Goal: Task Accomplishment & Management: Manage account settings

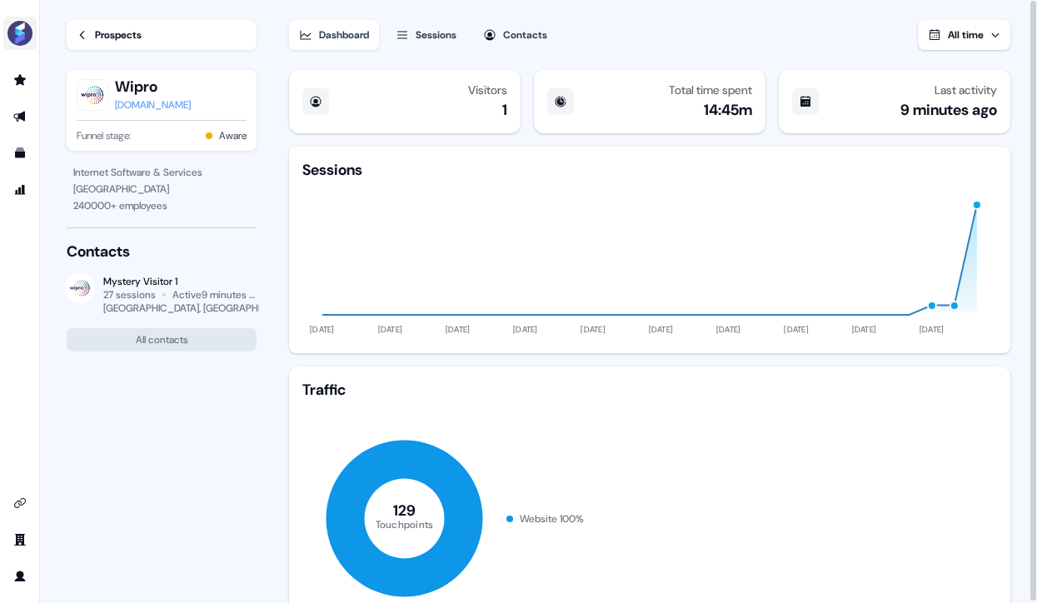
click at [19, 31] on img "side nav menu" at bounding box center [20, 33] width 27 height 27
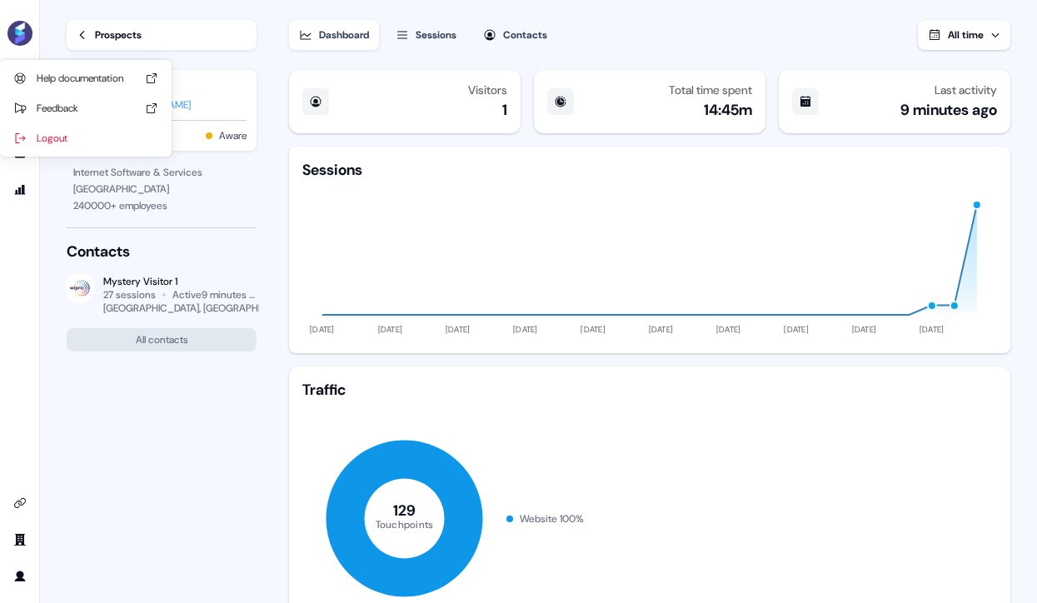
click at [28, 259] on div "Help documentation Feedback Logout" at bounding box center [20, 301] width 40 height 603
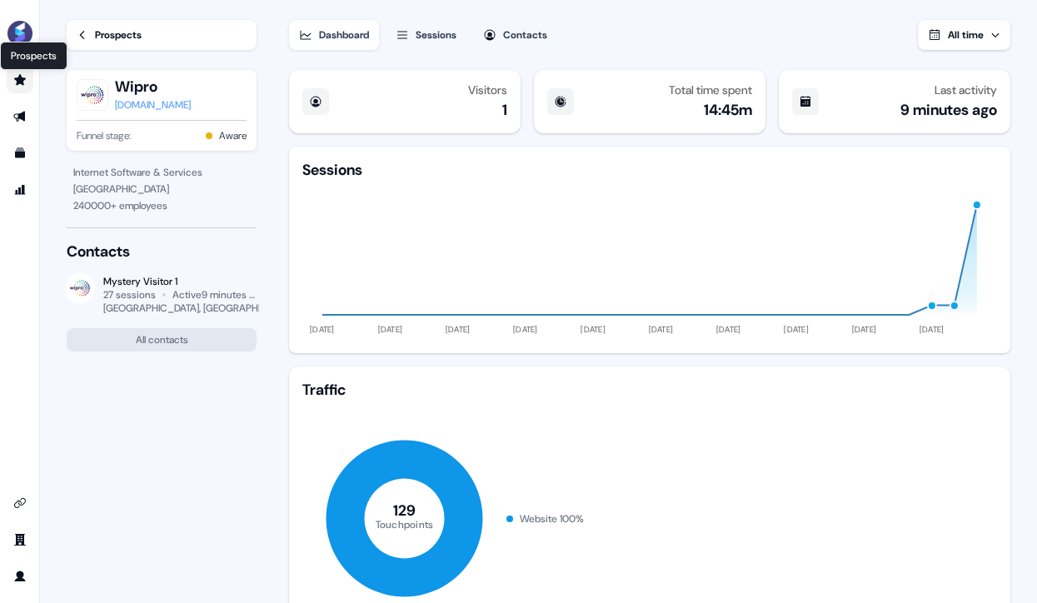
click at [19, 81] on icon "Go to prospects" at bounding box center [20, 79] width 12 height 11
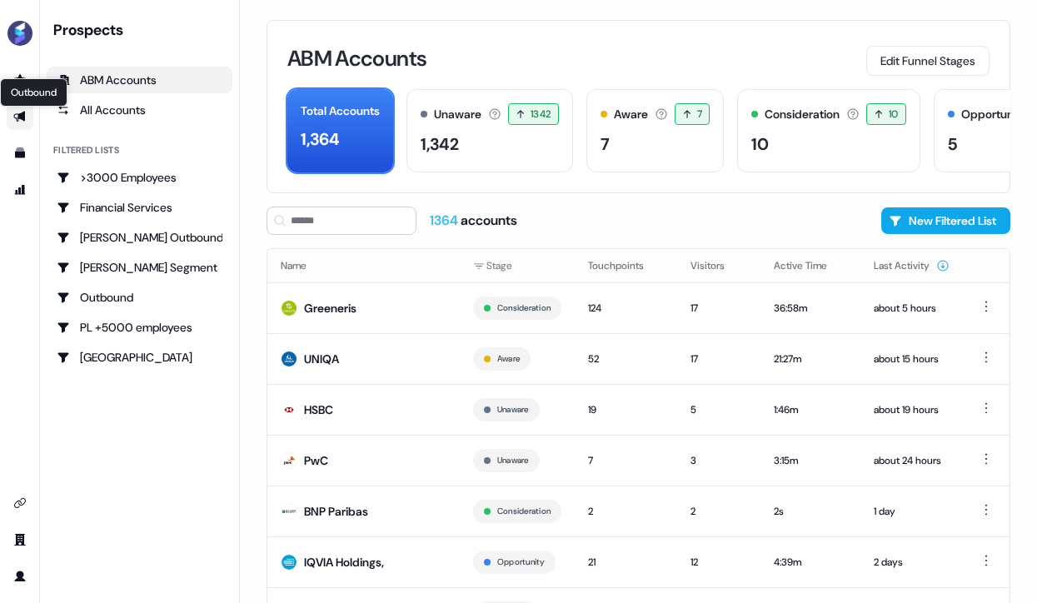
click at [22, 116] on icon "Go to outbound experience" at bounding box center [19, 117] width 12 height 11
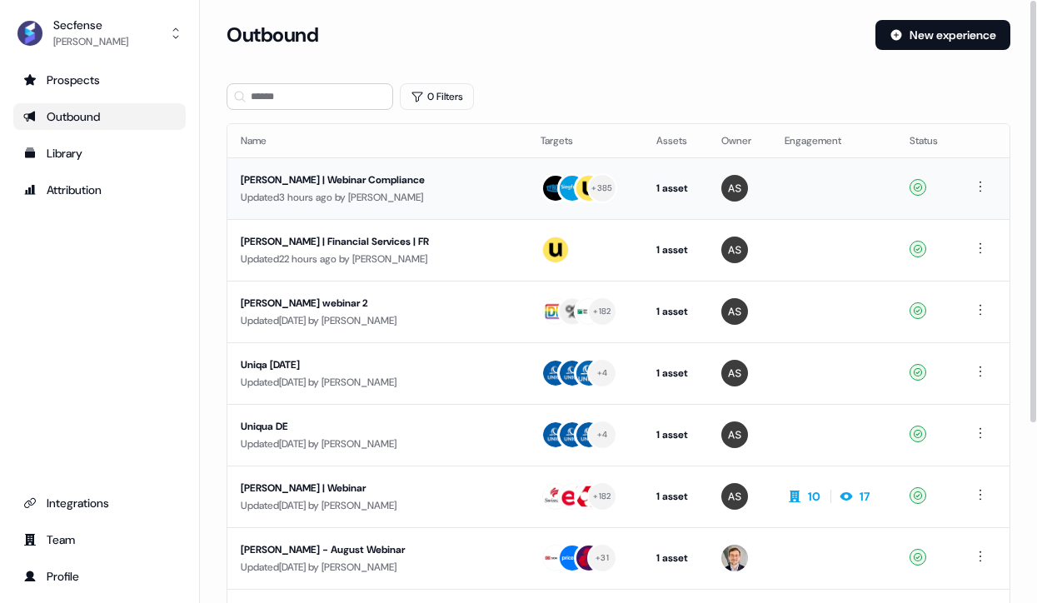
click at [321, 180] on div "[PERSON_NAME] | Webinar Compliance" at bounding box center [370, 180] width 259 height 17
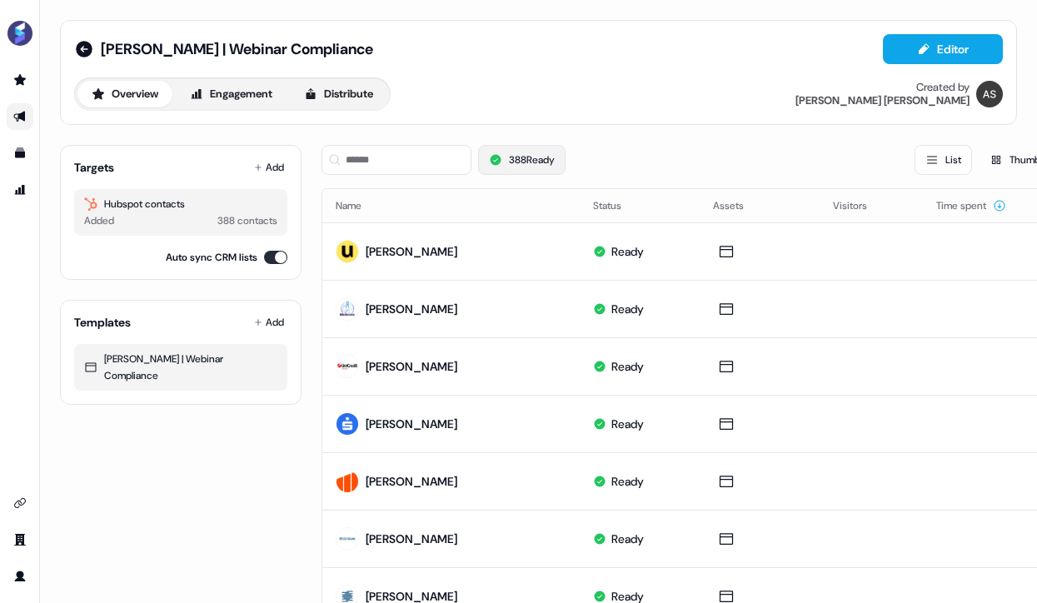
click at [554, 165] on button "388 Ready" at bounding box center [521, 160] width 87 height 30
click at [241, 103] on button "Engagement" at bounding box center [231, 94] width 111 height 27
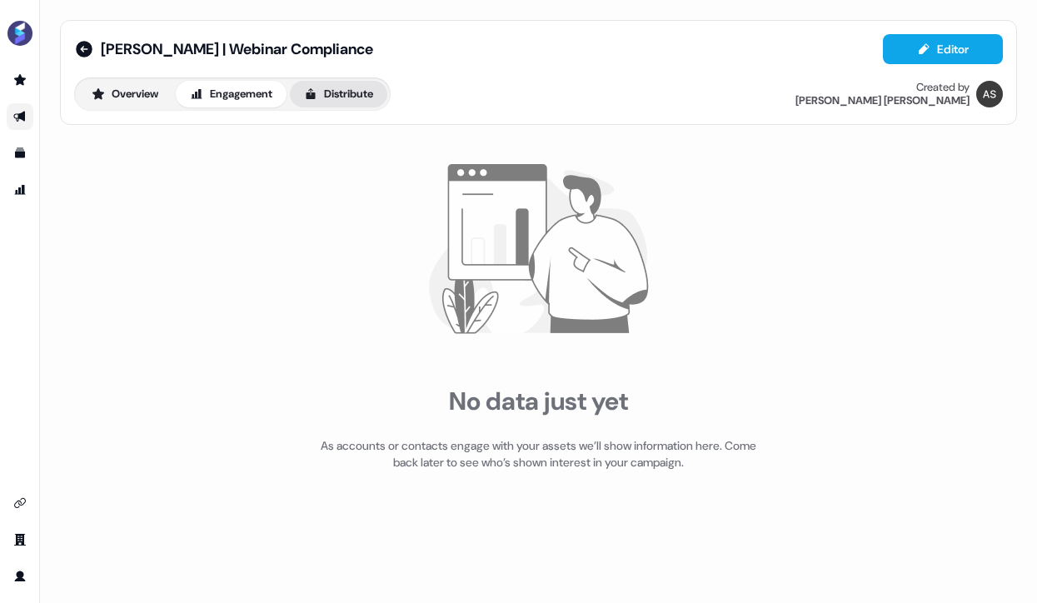
click at [317, 98] on icon at bounding box center [310, 93] width 13 height 13
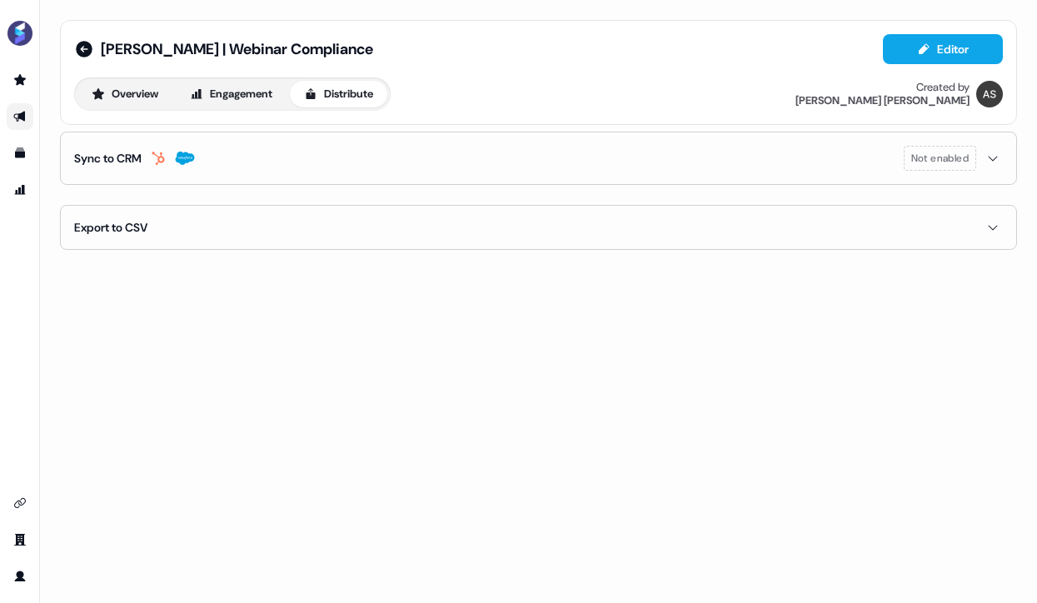
click at [936, 161] on span "Not enabled" at bounding box center [940, 158] width 57 height 17
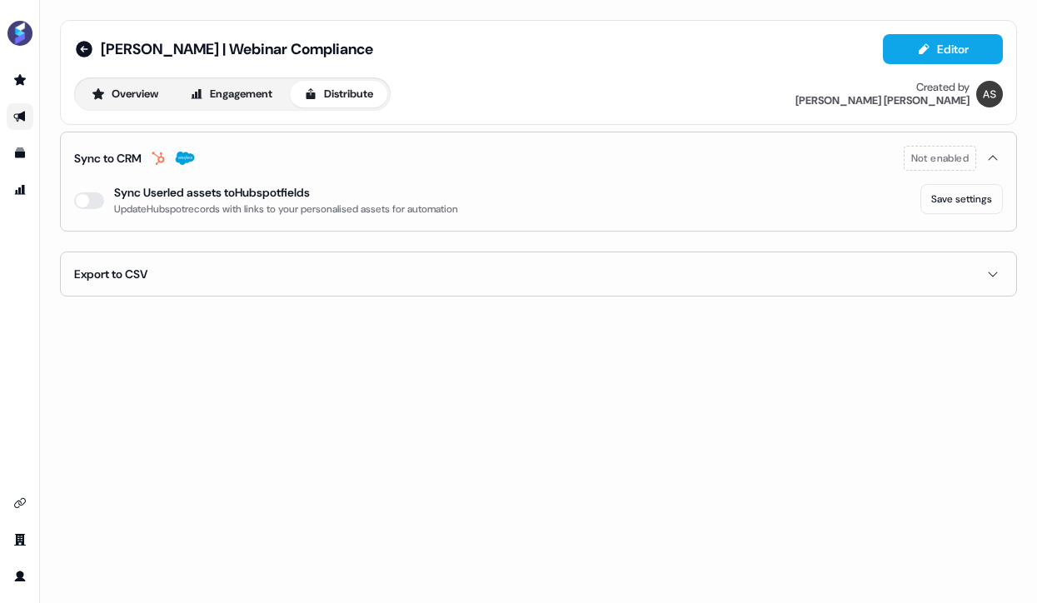
click at [432, 170] on button "Sync to CRM Not enabled" at bounding box center [538, 158] width 929 height 52
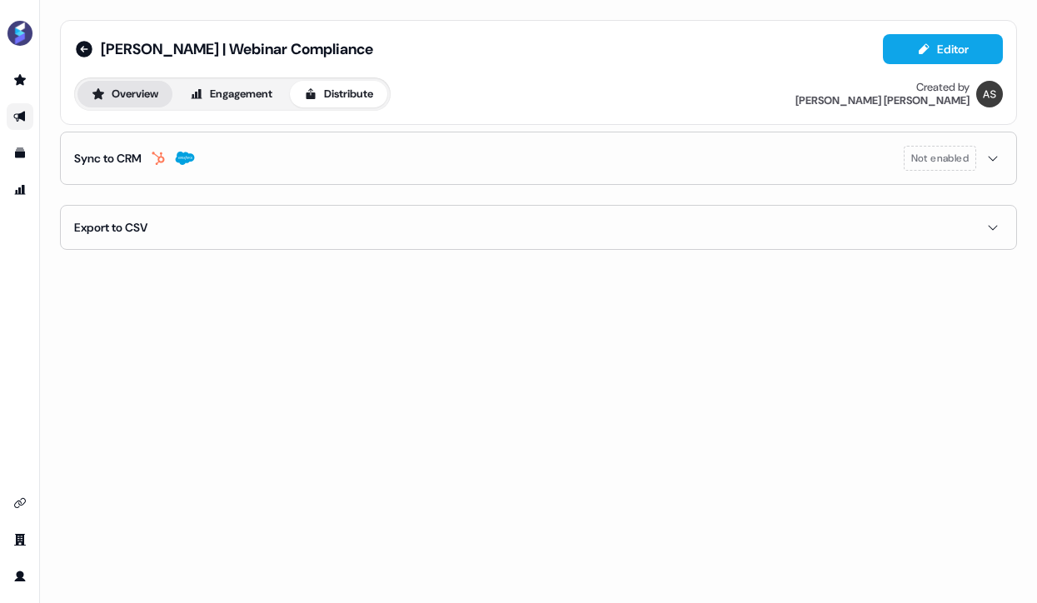
click at [103, 101] on button "Overview" at bounding box center [124, 94] width 95 height 27
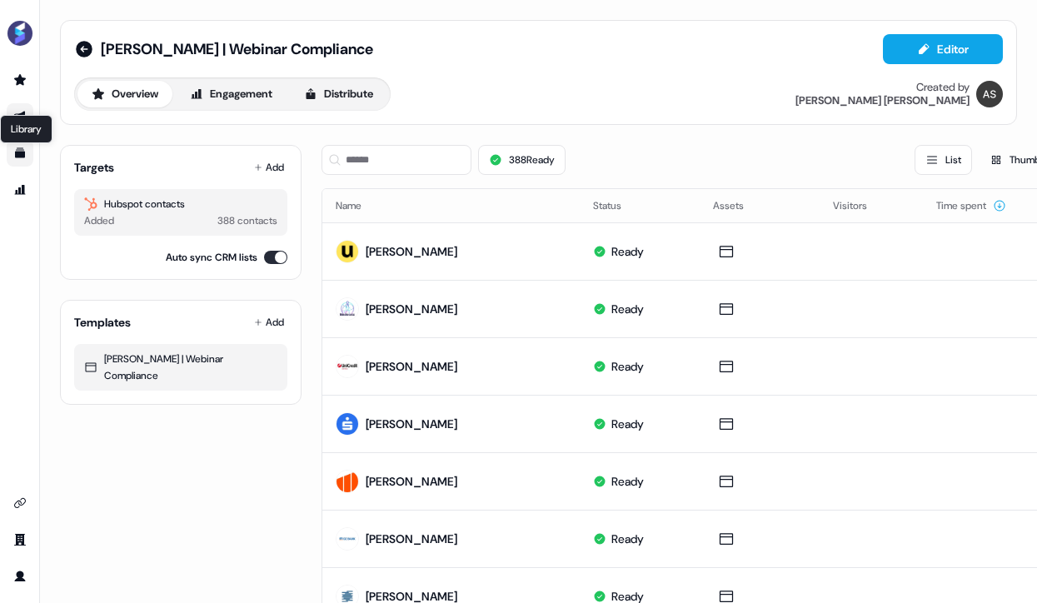
click at [24, 154] on icon "Go to templates" at bounding box center [20, 153] width 10 height 10
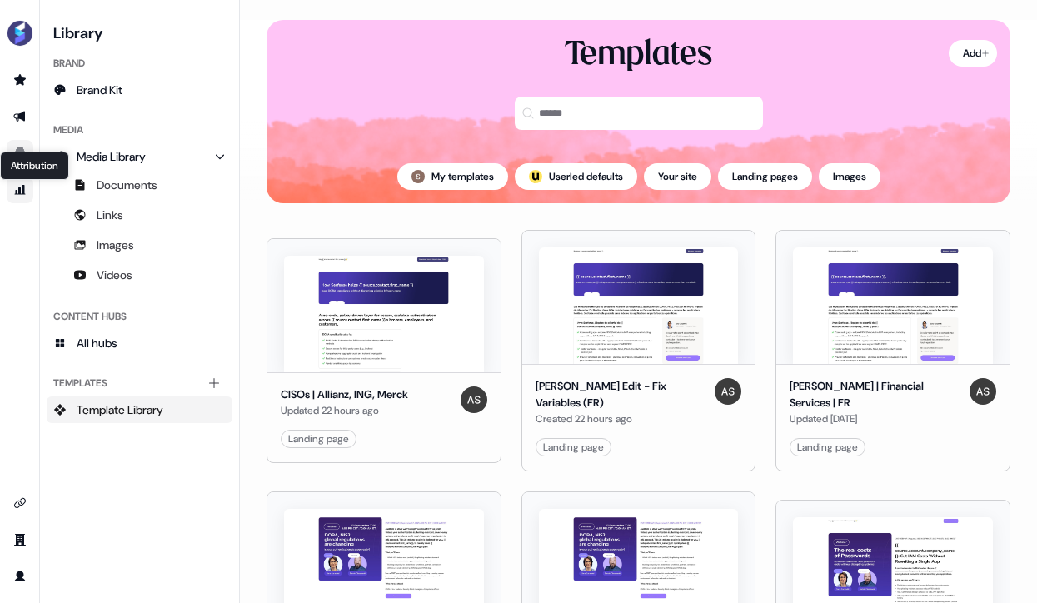
click at [27, 190] on link "Attribution Attribution" at bounding box center [20, 190] width 27 height 27
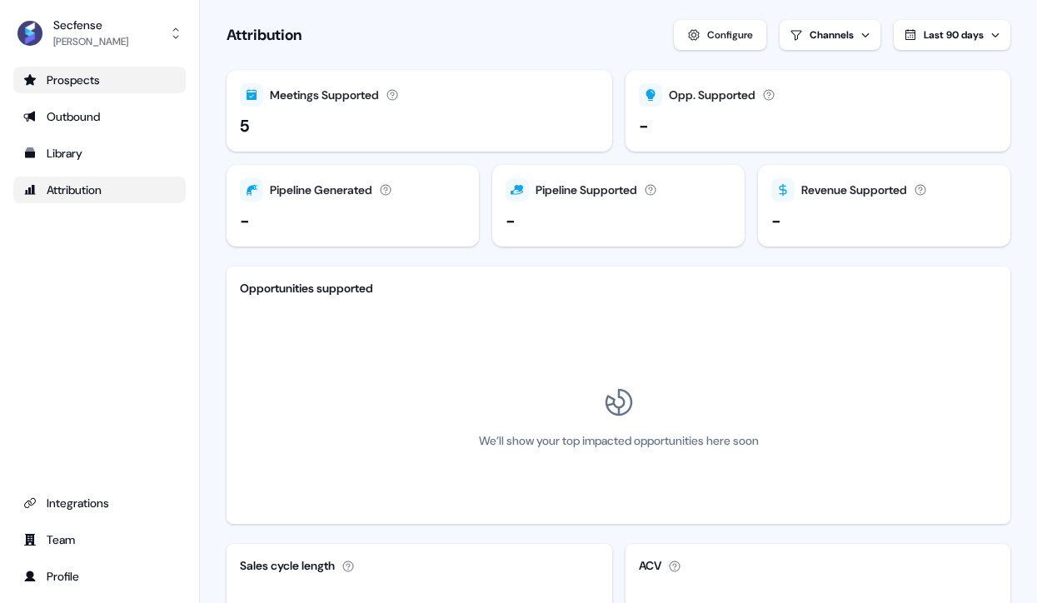
click at [52, 76] on div "Prospects" at bounding box center [99, 80] width 152 height 17
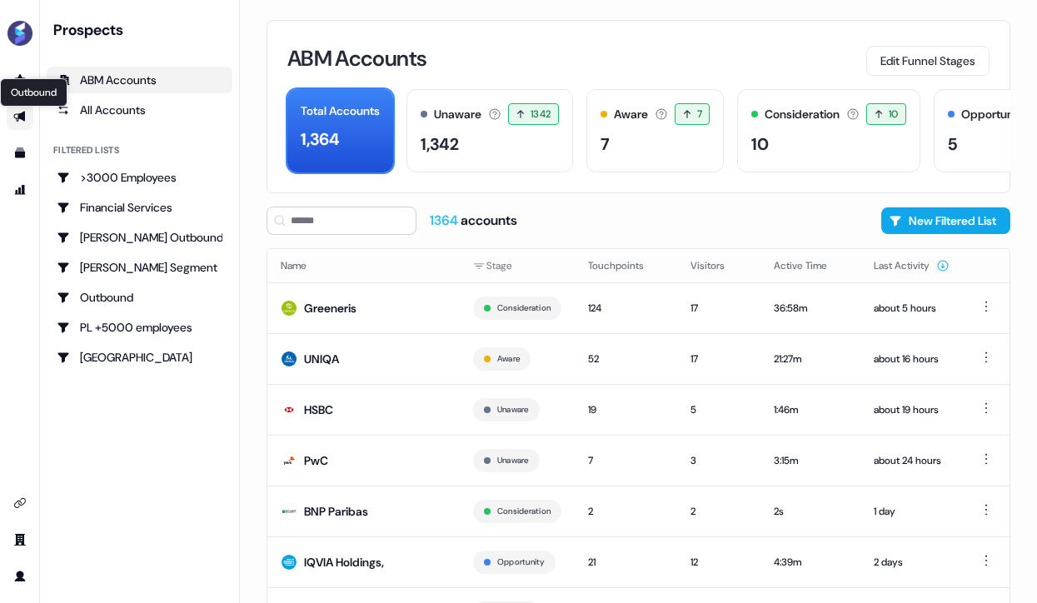
click at [14, 121] on icon "Go to outbound experience" at bounding box center [19, 116] width 13 height 13
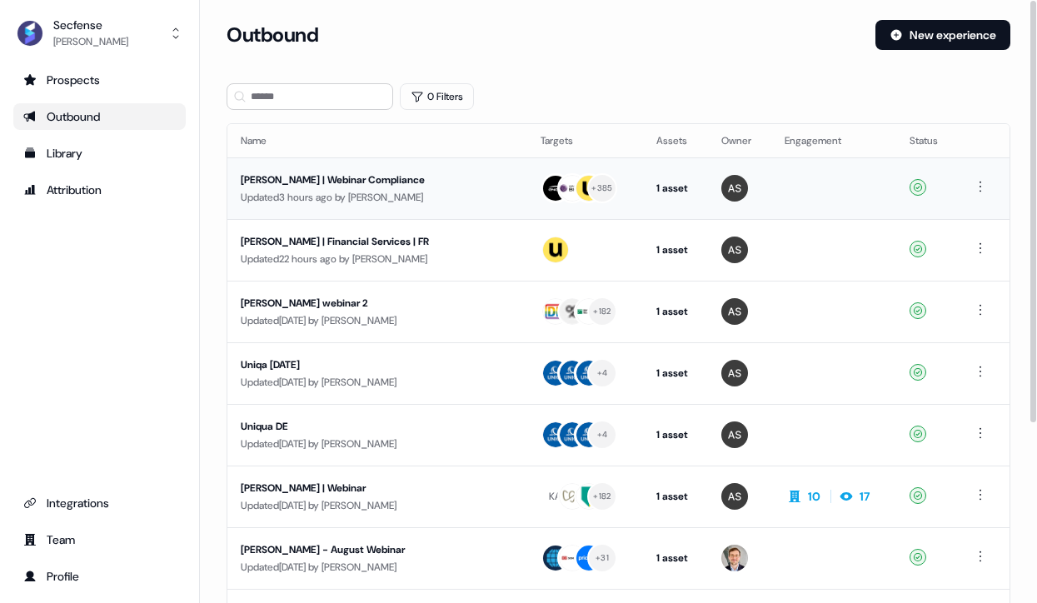
click at [302, 182] on div "[PERSON_NAME] | Webinar Compliance" at bounding box center [370, 180] width 259 height 17
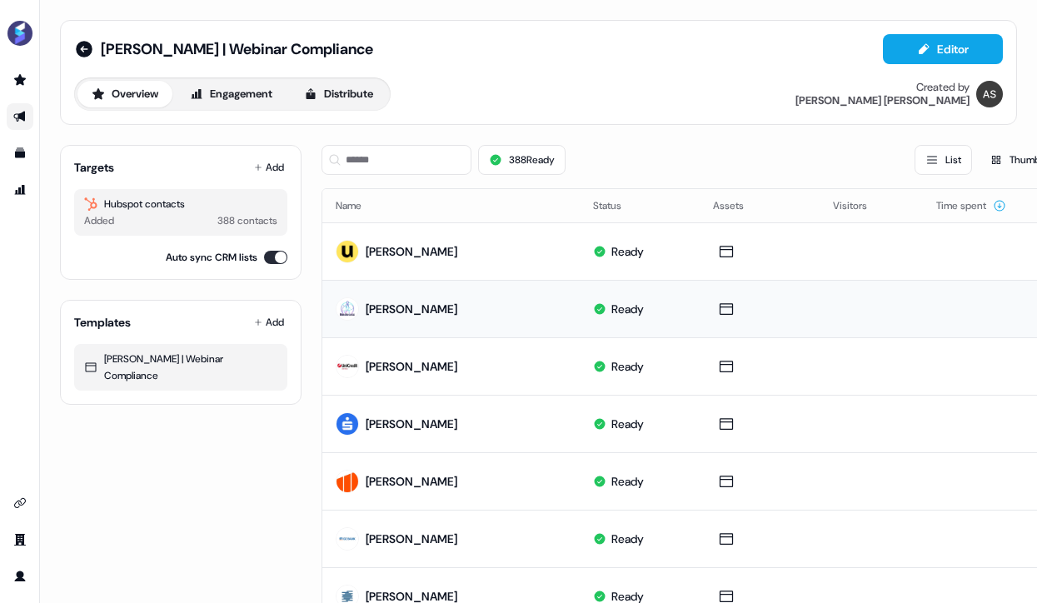
scroll to position [133, 0]
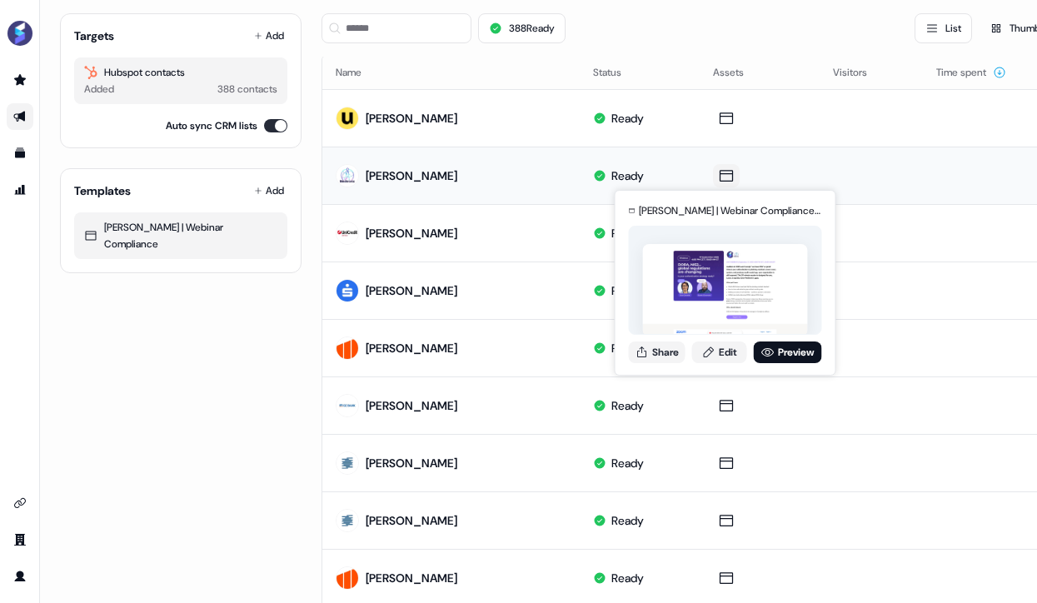
click at [729, 177] on icon at bounding box center [727, 175] width 20 height 17
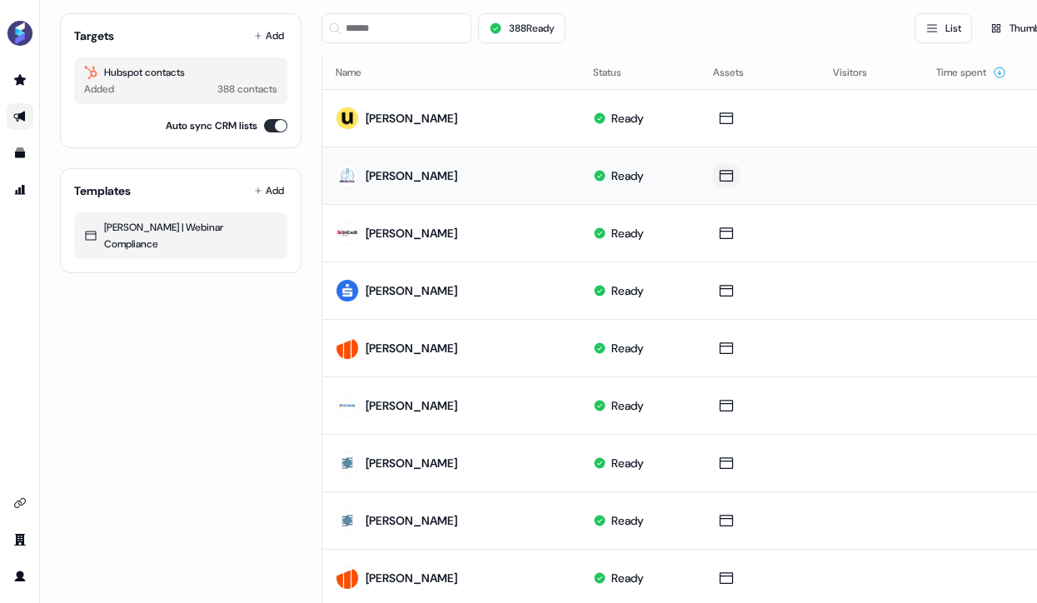
click at [726, 177] on icon at bounding box center [727, 175] width 20 height 17
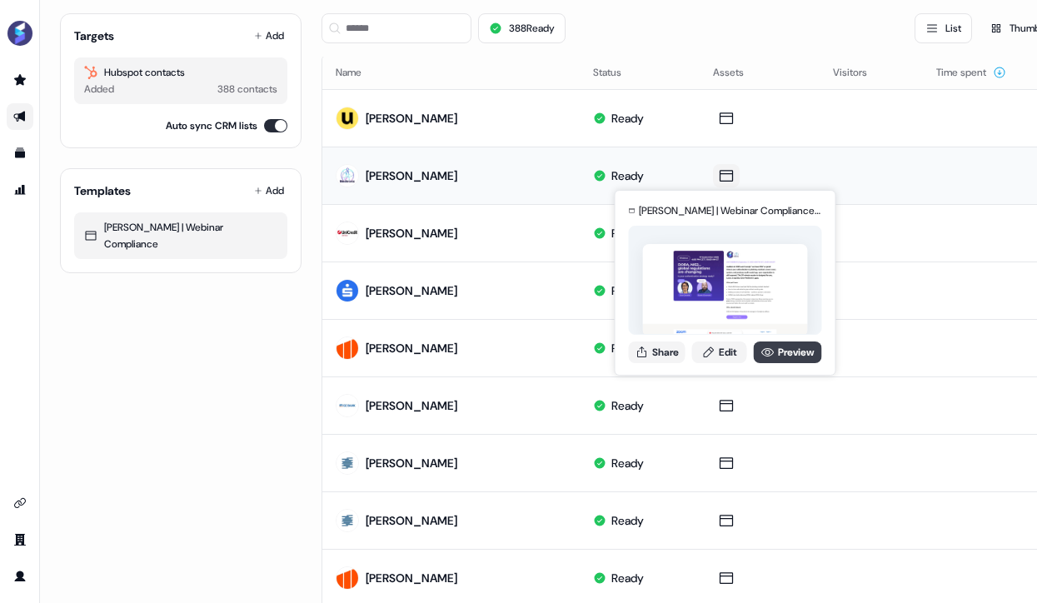
click at [773, 352] on link "Preview" at bounding box center [788, 353] width 68 height 22
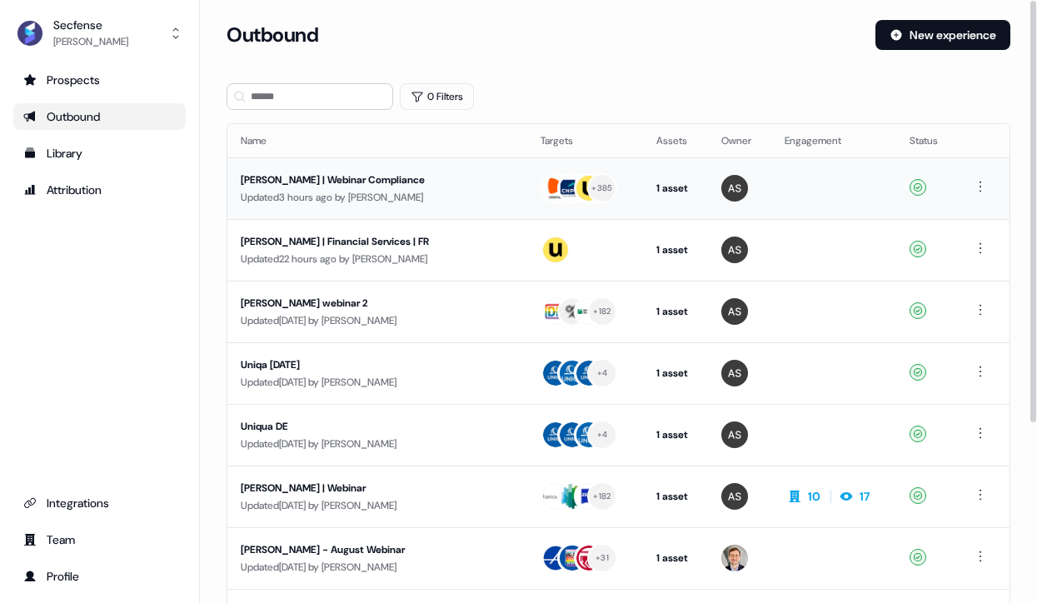
click at [292, 181] on div "[PERSON_NAME] | Webinar Compliance" at bounding box center [370, 180] width 259 height 17
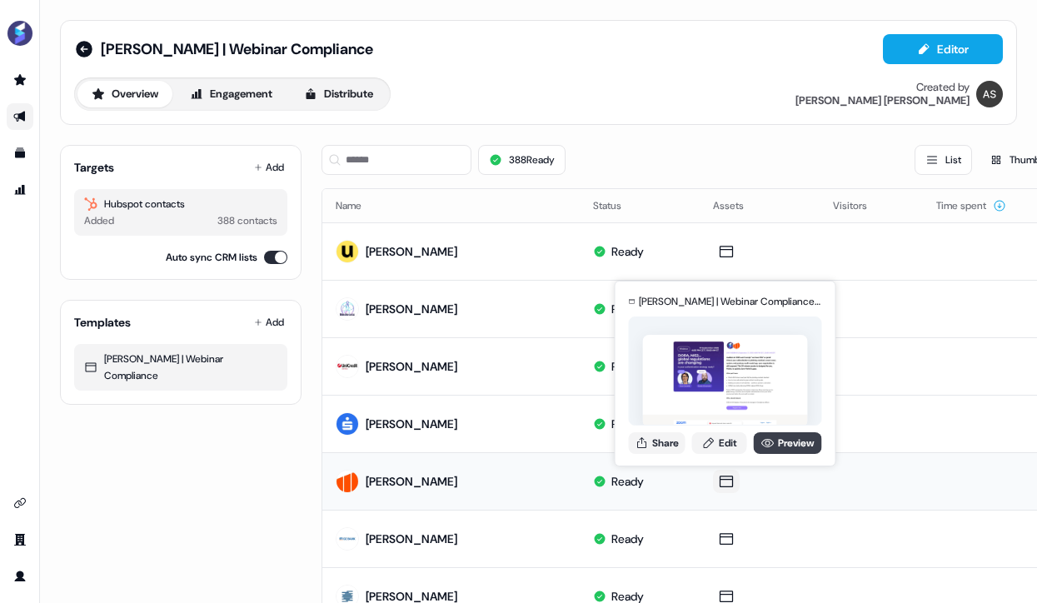
click at [783, 448] on link "Preview" at bounding box center [788, 443] width 68 height 22
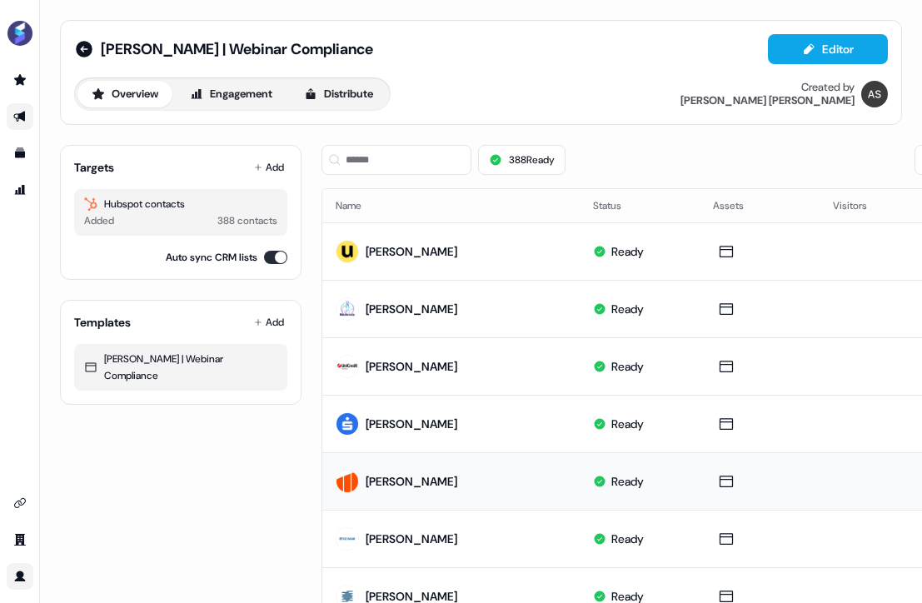
click at [11, 573] on link "Go to profile" at bounding box center [20, 576] width 27 height 27
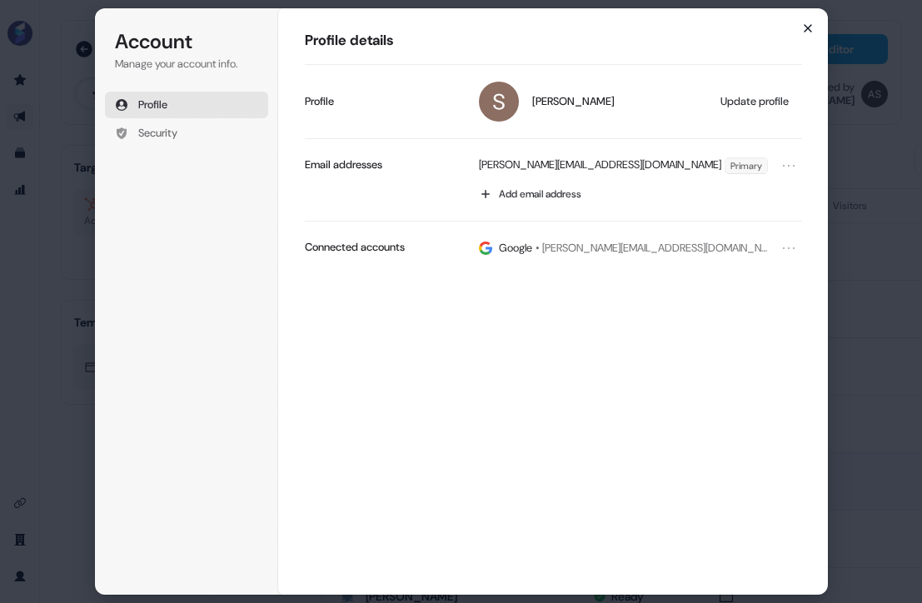
click at [803, 27] on icon "button" at bounding box center [808, 28] width 13 height 13
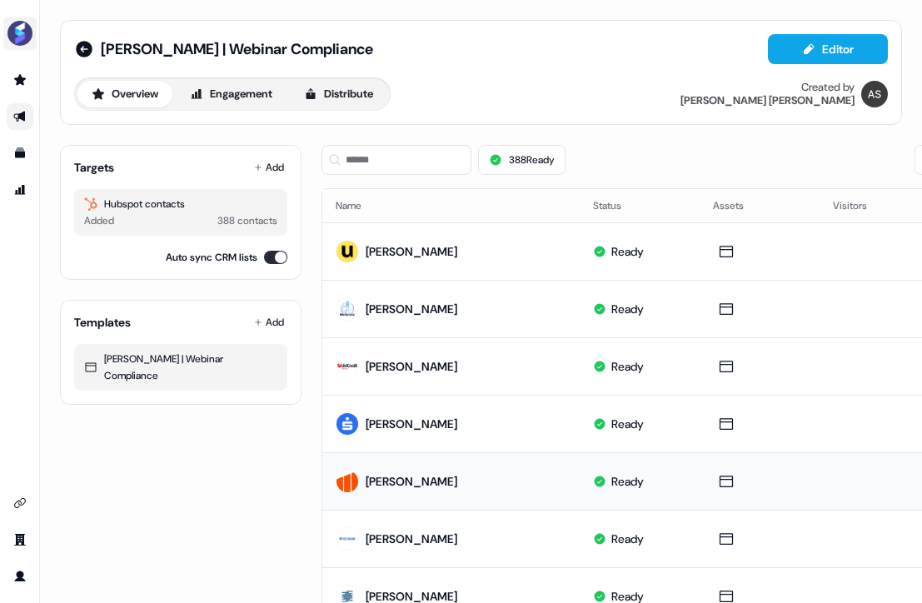
click at [17, 37] on img "side nav menu" at bounding box center [20, 33] width 27 height 27
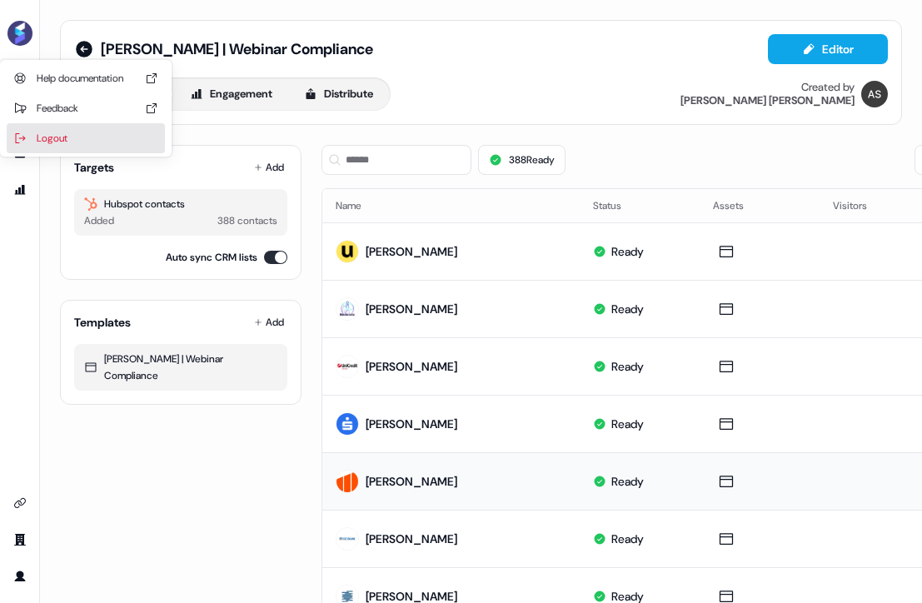
click at [41, 137] on div "Logout" at bounding box center [86, 138] width 158 height 30
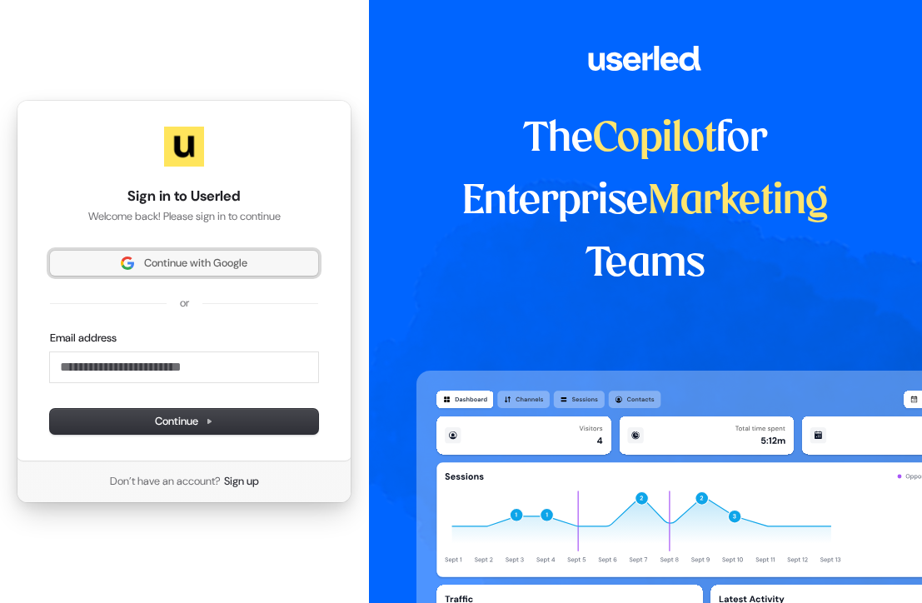
click at [157, 257] on span "Continue with Google" at bounding box center [195, 263] width 103 height 15
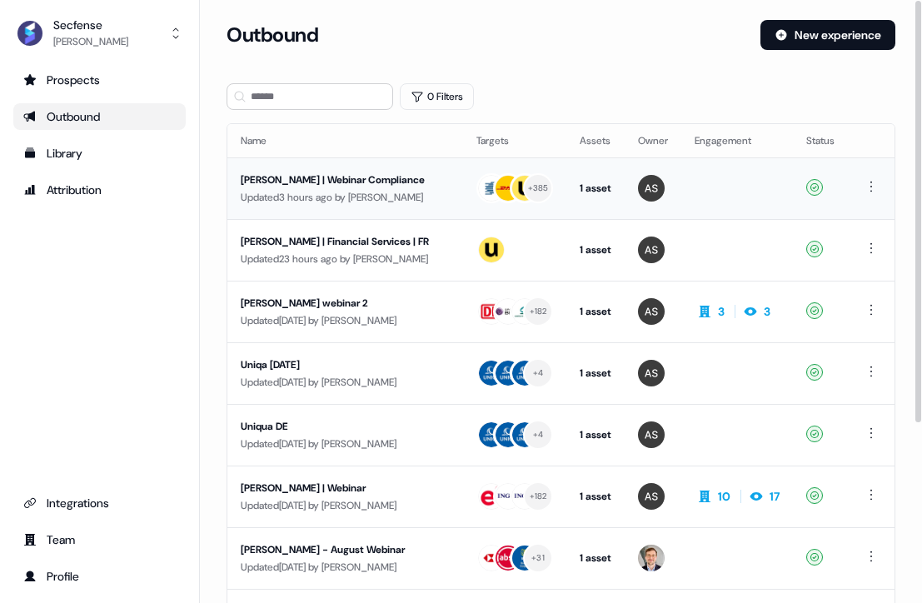
click at [308, 177] on div "[PERSON_NAME] | Webinar Compliance" at bounding box center [345, 180] width 209 height 17
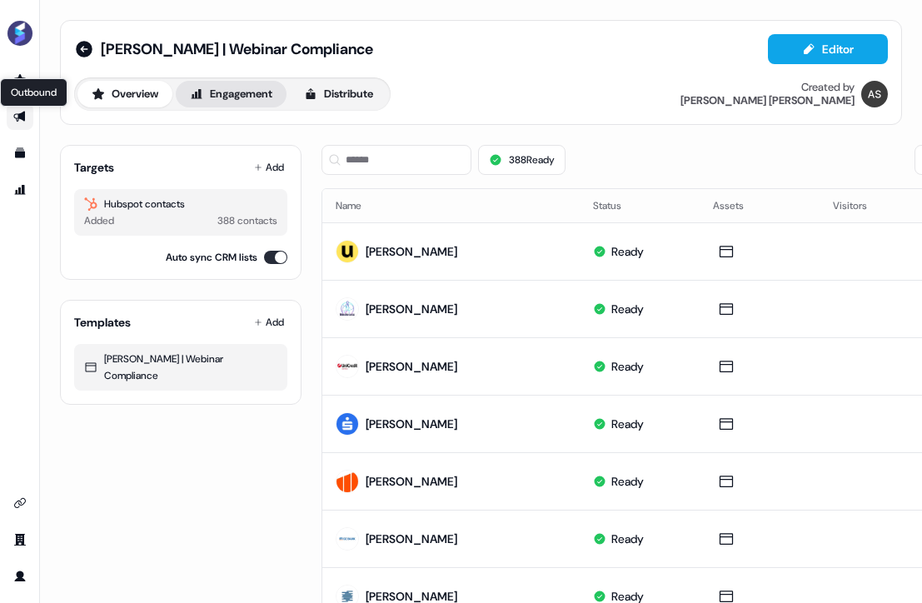
click at [239, 102] on button "Engagement" at bounding box center [231, 94] width 111 height 27
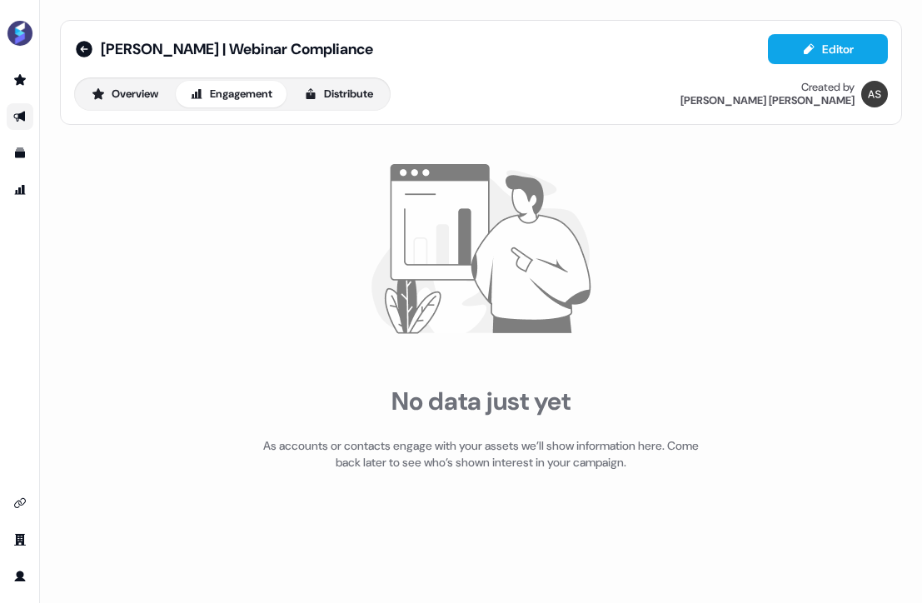
drag, startPoint x: 92, startPoint y: 96, endPoint x: 138, endPoint y: 123, distance: 53.4
click at [92, 96] on icon at bounding box center [98, 93] width 13 height 13
